Goal: Information Seeking & Learning: Learn about a topic

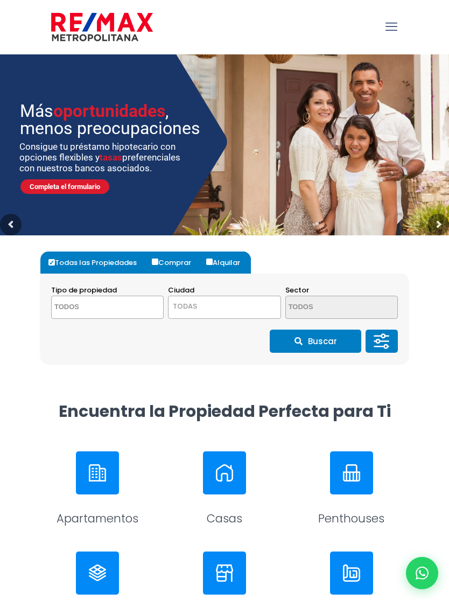
click at [139, 310] on textarea "Search" at bounding box center [98, 307] width 92 height 23
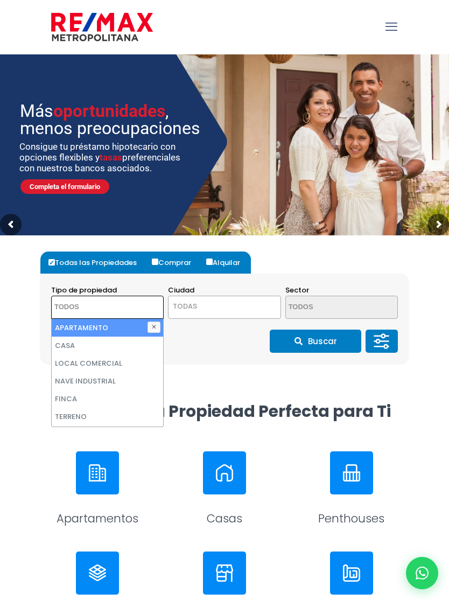
click at [121, 350] on li "CASA" at bounding box center [107, 345] width 111 height 18
select select "house"
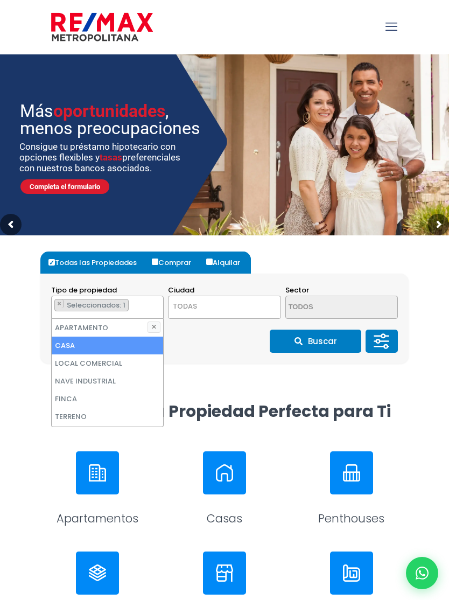
click at [255, 311] on span "TODAS" at bounding box center [224, 306] width 111 height 15
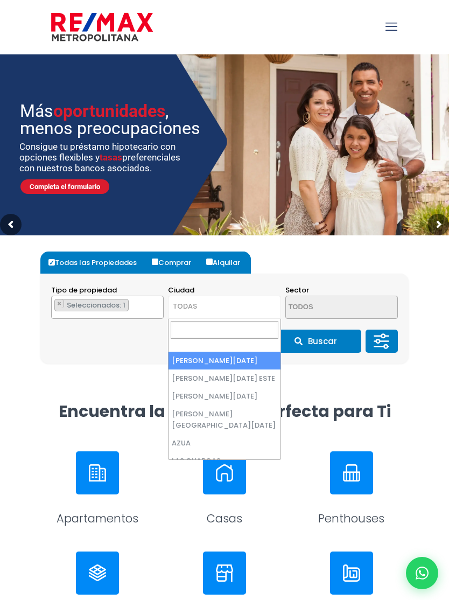
select select "1"
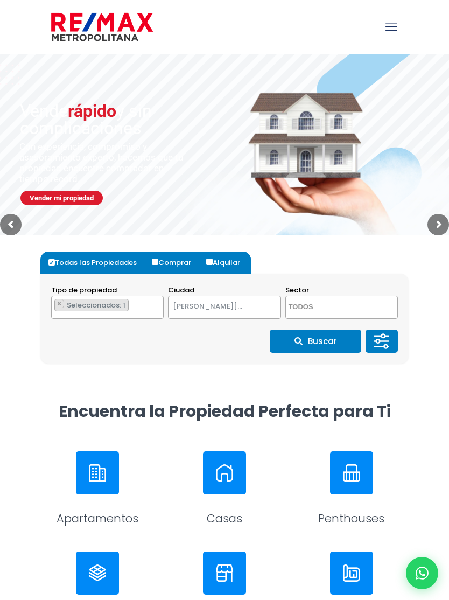
click at [354, 309] on textarea "Search" at bounding box center [332, 307] width 92 height 23
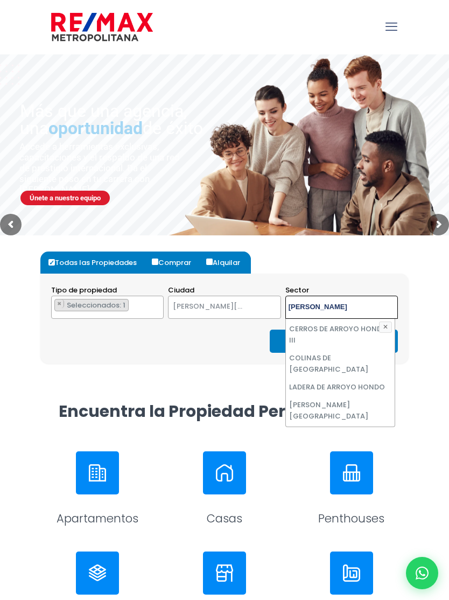
scroll to position [128, 0]
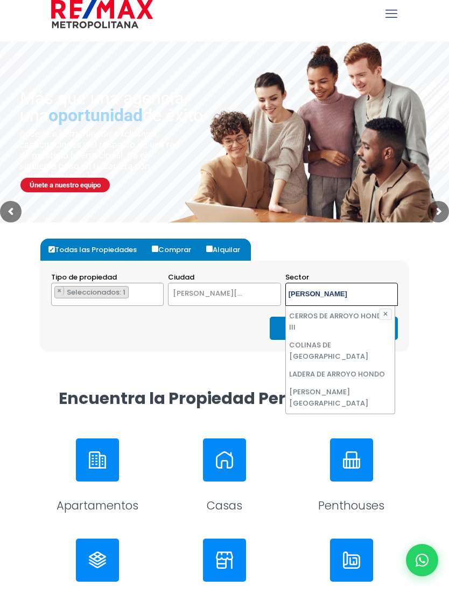
type textarea "[PERSON_NAME]"
click at [351, 476] on li "Viejo Arroyo Hondo" at bounding box center [340, 485] width 109 height 18
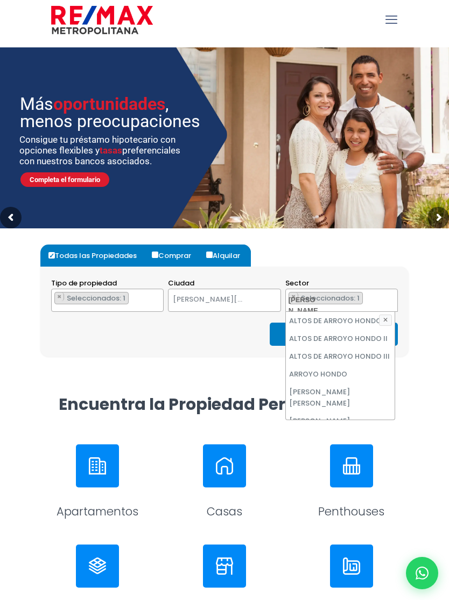
scroll to position [6, 0]
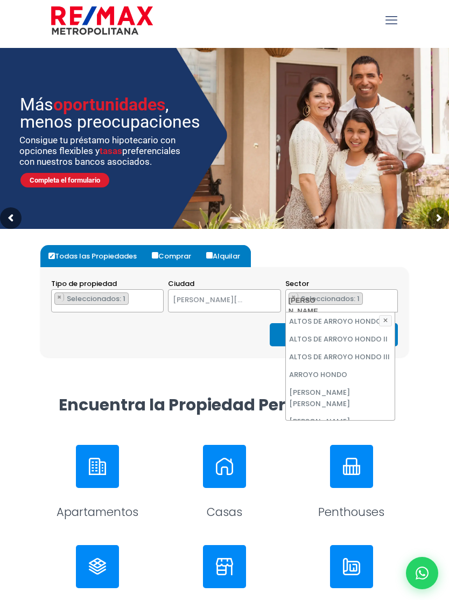
click at [340, 376] on li "ARROYO HONDO" at bounding box center [340, 375] width 109 height 18
select select "98"
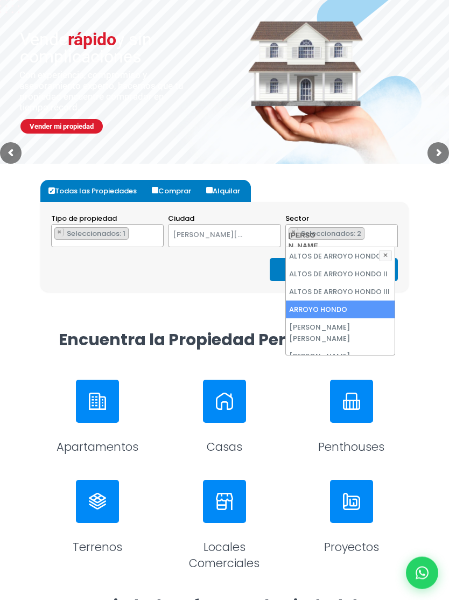
scroll to position [0, 0]
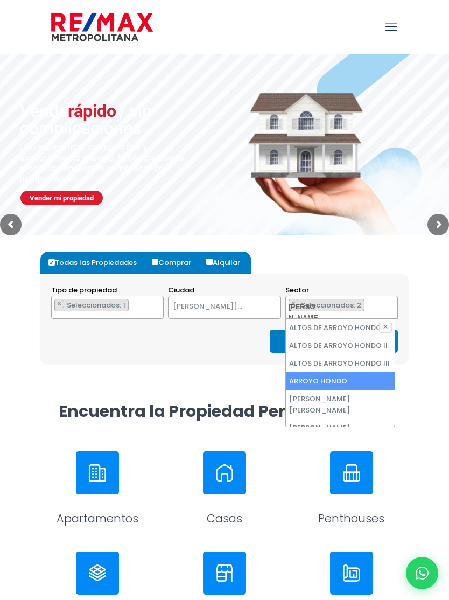
click at [157, 257] on label "Comprar" at bounding box center [175, 262] width 53 height 22
click at [157, 258] on input "Comprar" at bounding box center [155, 261] width 6 height 6
radio input "true"
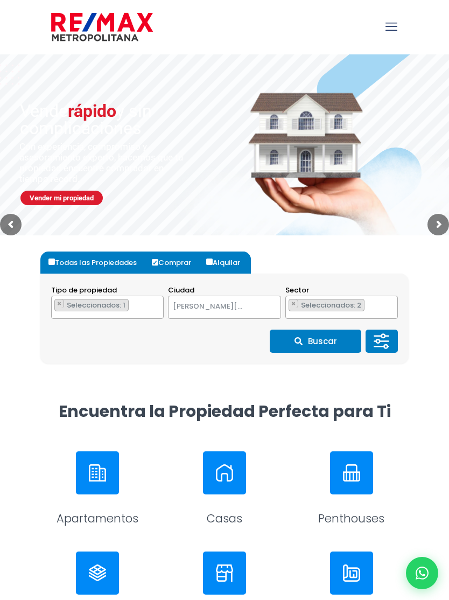
click at [313, 346] on button "Buscar" at bounding box center [316, 340] width 92 height 23
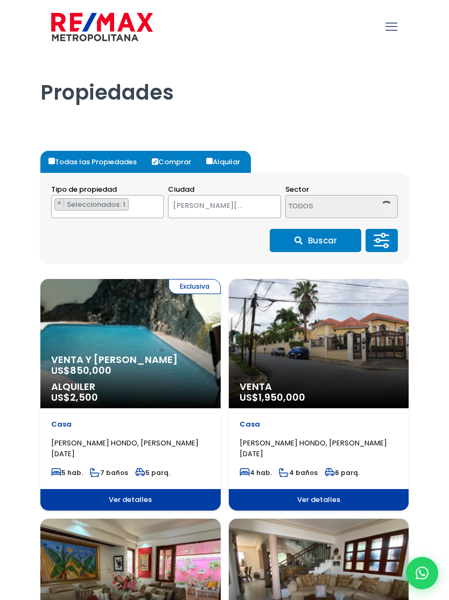
select select "1"
select select "98"
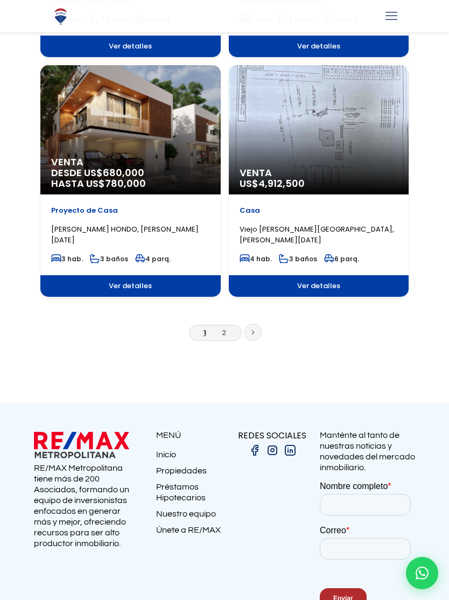
scroll to position [1891, 0]
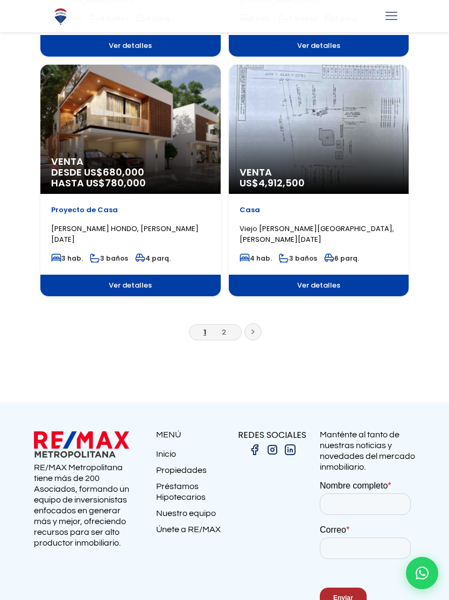
click at [254, 332] on icon at bounding box center [253, 332] width 2 height 4
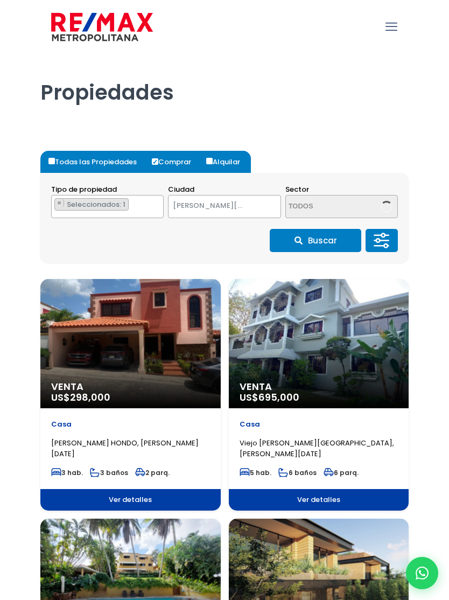
select select "1"
select select "98"
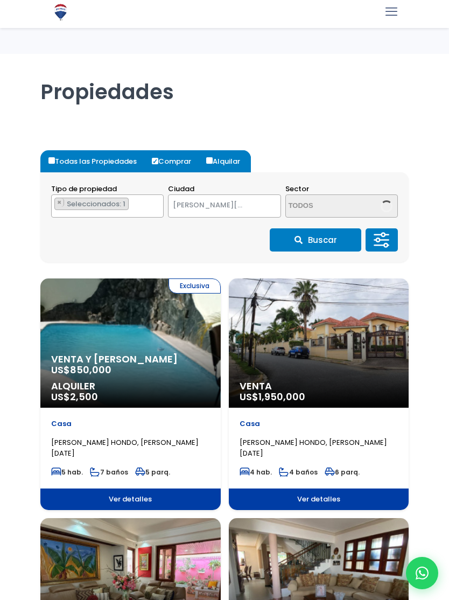
select select "1"
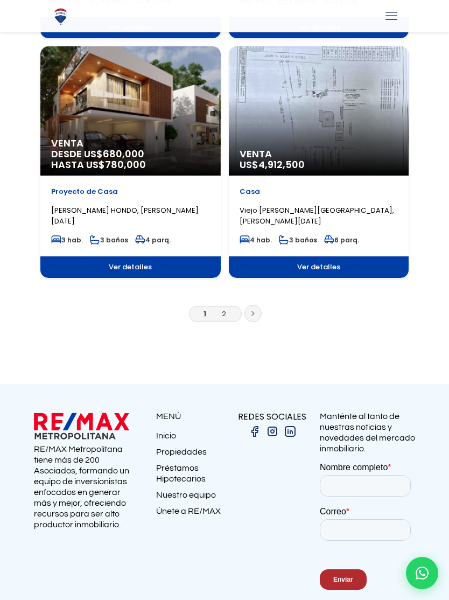
select select "98"
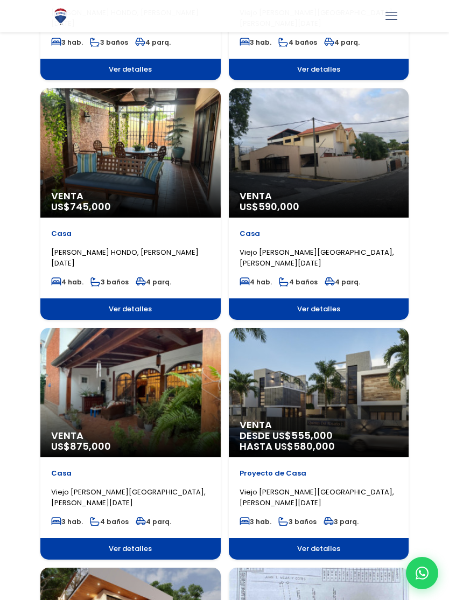
scroll to position [1387, 0]
